Goal: Download file/media

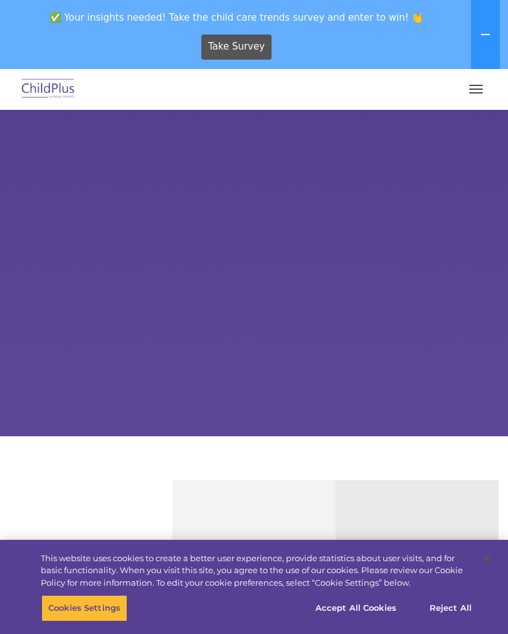
select select "MEDIUM"
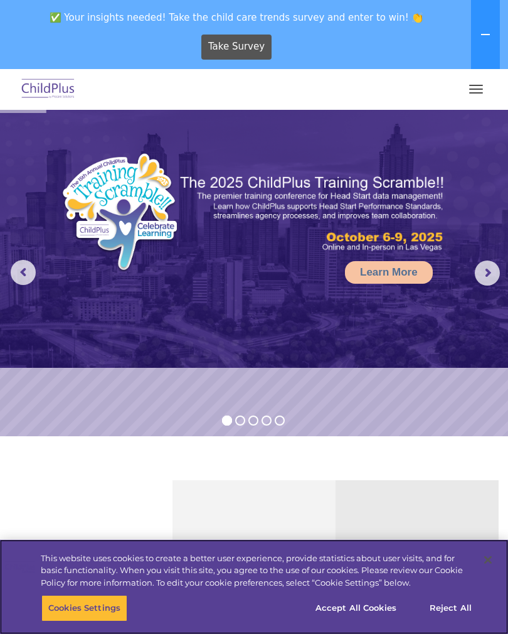
click at [378, 599] on button "Accept All Cookies" at bounding box center [356, 608] width 95 height 26
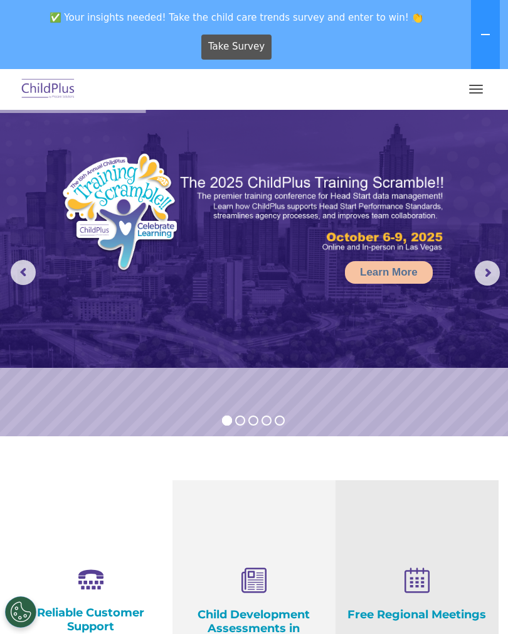
click at [483, 92] on button "button" at bounding box center [476, 89] width 26 height 20
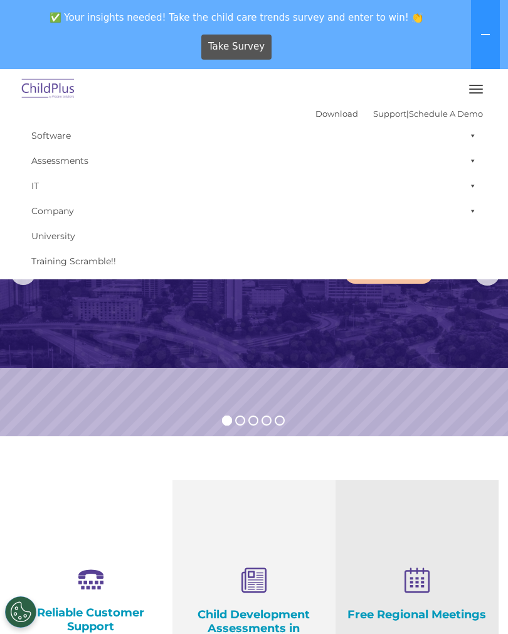
click at [476, 86] on button "button" at bounding box center [476, 89] width 26 height 20
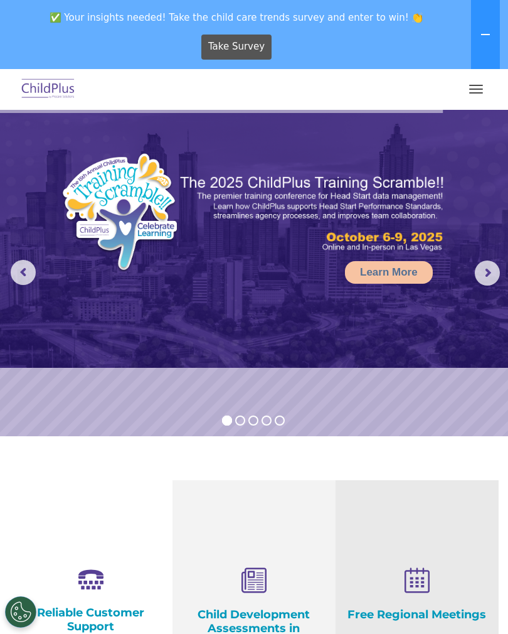
click at [483, 38] on icon at bounding box center [486, 34] width 10 height 10
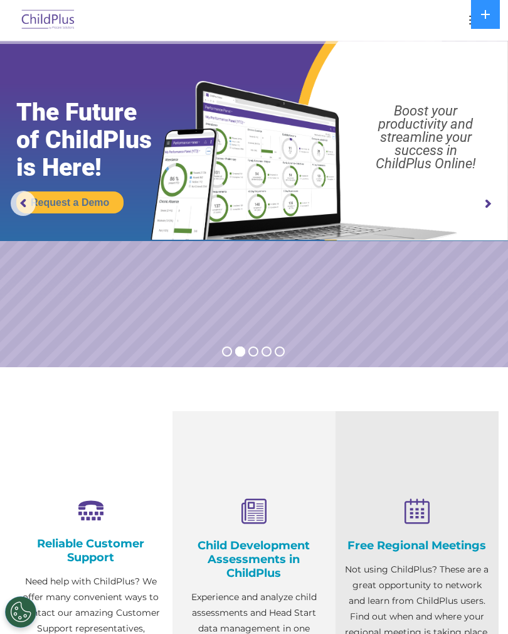
click at [451, 17] on div at bounding box center [254, 20] width 458 height 30
click at [461, 23] on div at bounding box center [254, 20] width 458 height 30
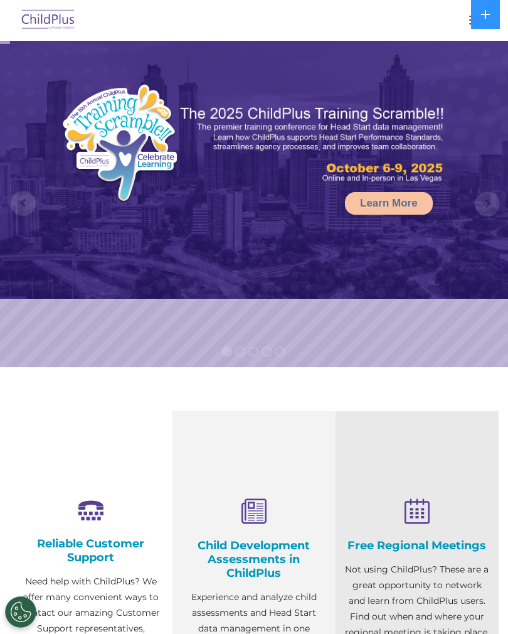
select select "MEDIUM"
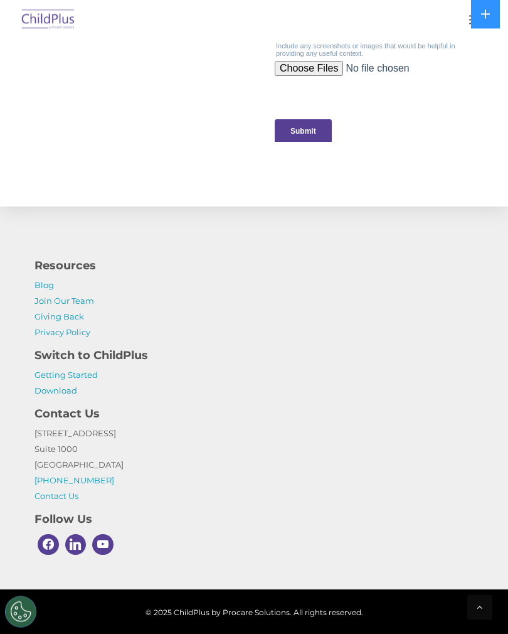
scroll to position [1412, 0]
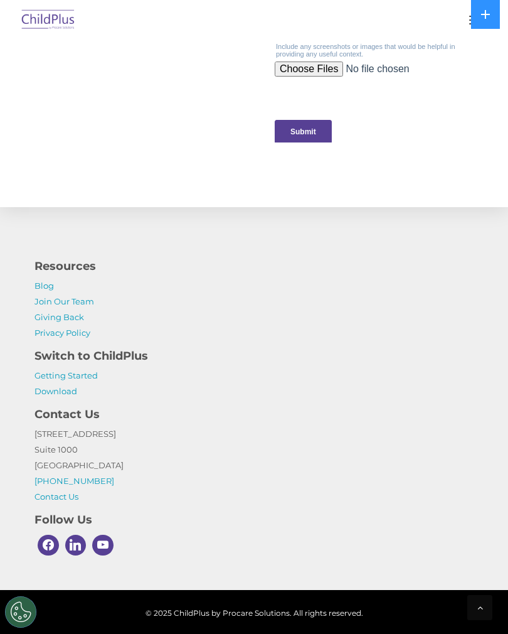
click at [75, 391] on link "Download" at bounding box center [56, 391] width 43 height 10
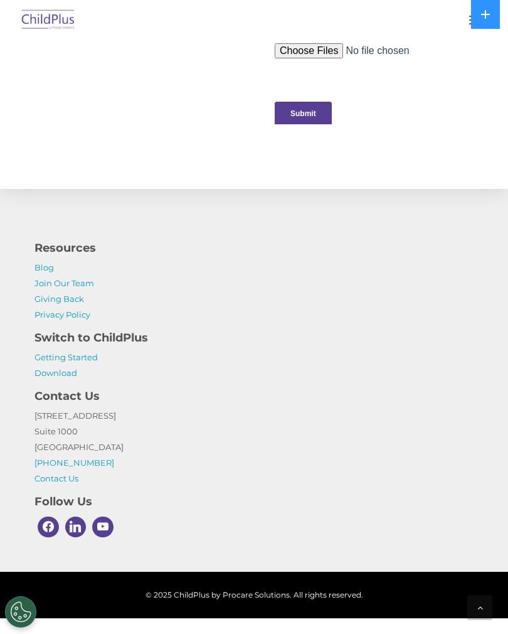
scroll to position [1431, 0]
